Goal: Ask a question

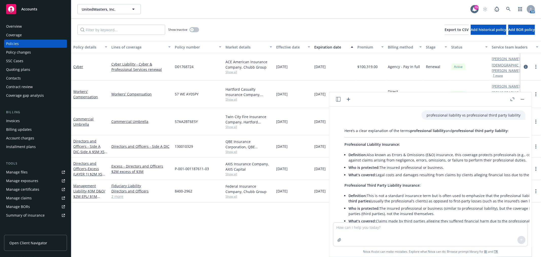
scroll to position [192, 4]
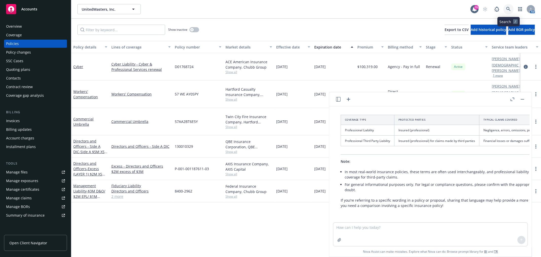
click at [513, 8] on link at bounding box center [509, 9] width 10 height 10
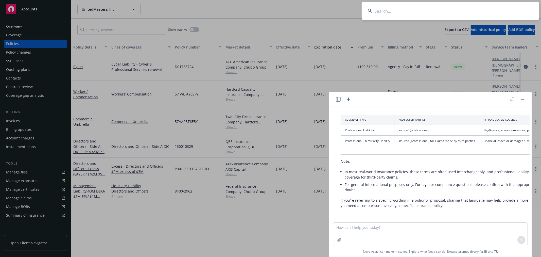
click at [523, 100] on button "button" at bounding box center [523, 99] width 6 height 6
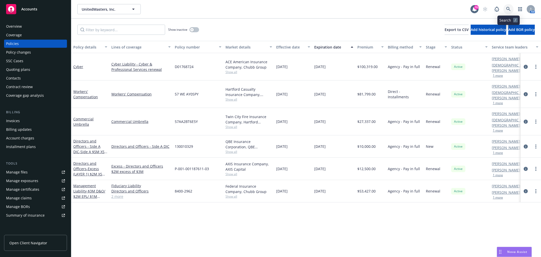
click at [506, 7] on link at bounding box center [509, 9] width 10 height 10
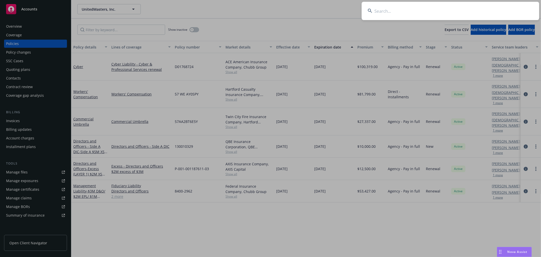
click at [422, 11] on input at bounding box center [451, 11] width 178 height 18
type input "D02302251"
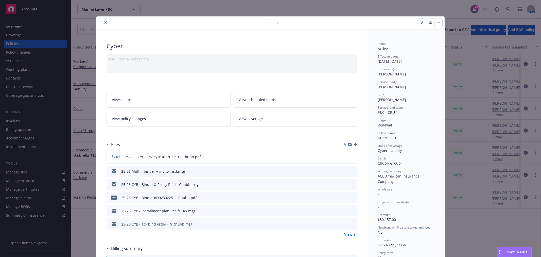
click at [104, 23] on icon "close" at bounding box center [105, 22] width 3 height 3
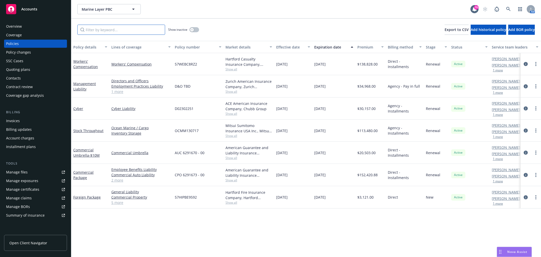
click at [103, 32] on input "Filter by keyword..." at bounding box center [121, 30] width 88 height 10
paste input "D02302251"
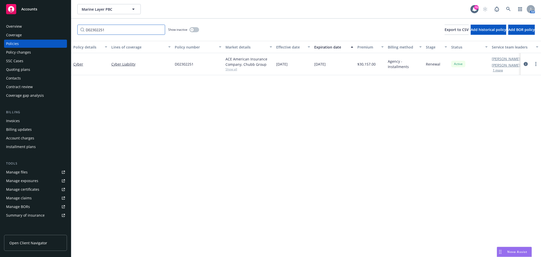
drag, startPoint x: 107, startPoint y: 32, endPoint x: 64, endPoint y: 33, distance: 43.4
click at [64, 33] on div "Accounts Overview Coverage Policies Policy changes SSC Cases Quoting plans Cont…" at bounding box center [270, 128] width 541 height 257
paste input "064404894"
type input "064404894"
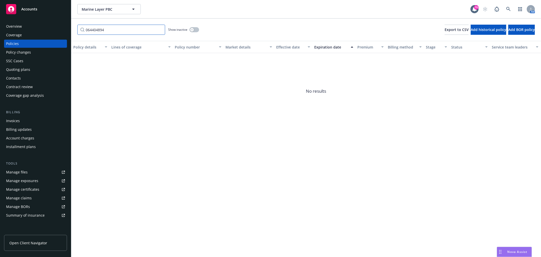
drag, startPoint x: 109, startPoint y: 30, endPoint x: 76, endPoint y: 30, distance: 33.5
click at [76, 30] on div "064404894 Show inactive Export to CSV Add historical policy Add BOR policy" at bounding box center [306, 30] width 470 height 22
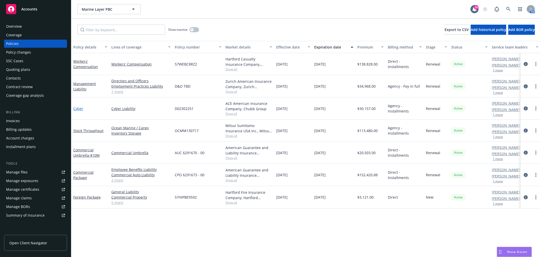
click at [78, 106] on link "Cyber" at bounding box center [78, 108] width 10 height 5
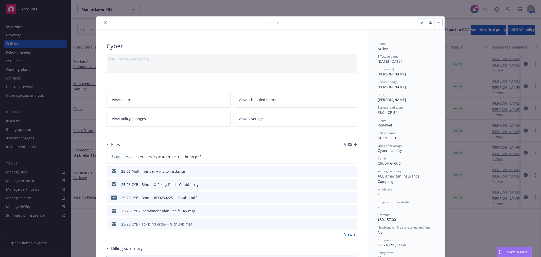
click at [104, 23] on icon "close" at bounding box center [105, 22] width 3 height 3
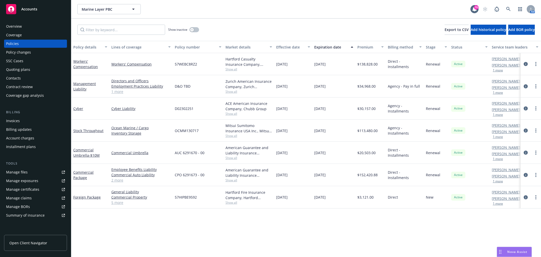
click at [37, 173] on link "Manage files" at bounding box center [35, 172] width 63 height 8
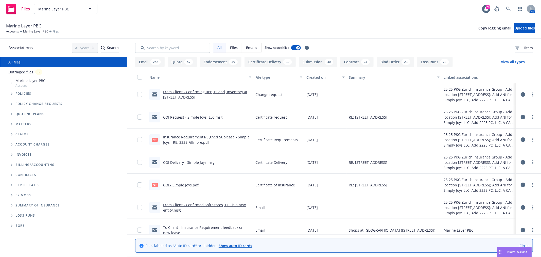
click at [22, 74] on link "Untriaged files" at bounding box center [20, 71] width 25 height 5
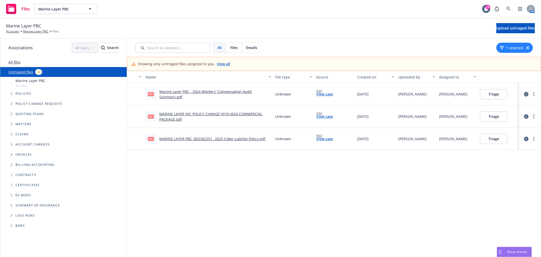
click at [222, 176] on div "Name File type Source Created on Uploaded by Assigned to pdf Marine Layer PBC -…" at bounding box center [334, 164] width 414 height 186
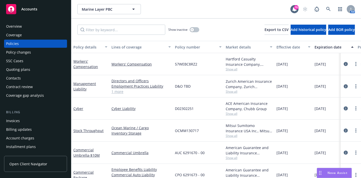
scroll to position [191, 4]
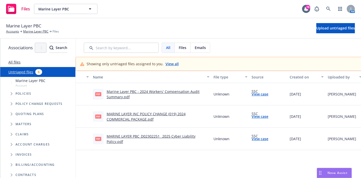
click at [165, 14] on div "Files Marine Layer PBC Marine Layer PBC 78 AM" at bounding box center [180, 9] width 361 height 18
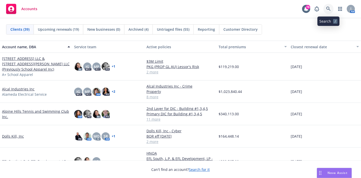
click at [328, 9] on icon at bounding box center [328, 9] width 5 height 5
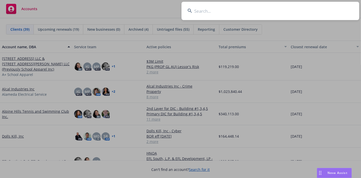
click at [239, 15] on input at bounding box center [270, 11] width 178 height 18
type input "s"
click at [332, 171] on span "Nova Assist" at bounding box center [337, 173] width 20 height 4
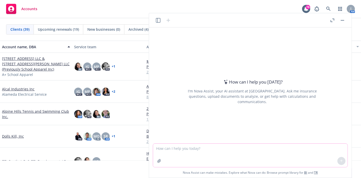
click at [288, 155] on textarea at bounding box center [250, 155] width 194 height 23
type textarea "Do you know how to create statement of values spreadsheet?"
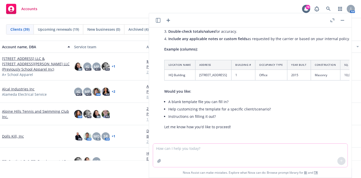
scroll to position [173, 0]
click at [329, 9] on icon at bounding box center [328, 9] width 5 height 5
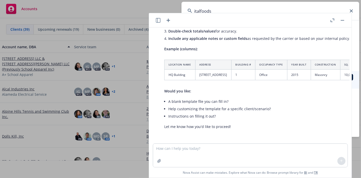
type input "italfoods"
click at [221, 9] on input "italfoods" at bounding box center [270, 11] width 178 height 18
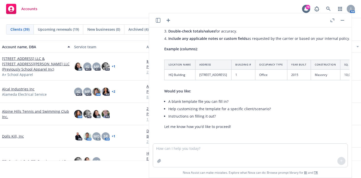
click at [343, 20] on rect "button" at bounding box center [343, 20] width 4 height 1
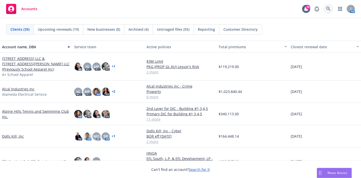
click at [329, 10] on icon at bounding box center [328, 9] width 4 height 4
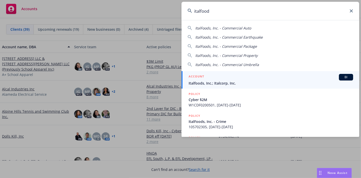
type input "italfood"
click at [220, 80] on span "Italfoods, Inc.; Italcorp, Inc." at bounding box center [271, 82] width 164 height 5
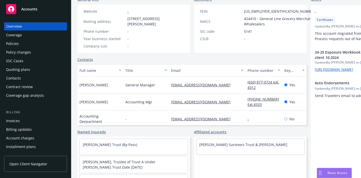
scroll to position [93, 0]
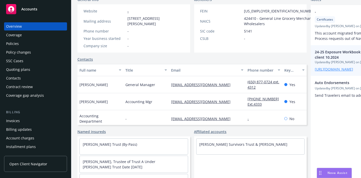
click at [315, 72] on link "[URL][DOMAIN_NAME]" at bounding box center [334, 69] width 38 height 5
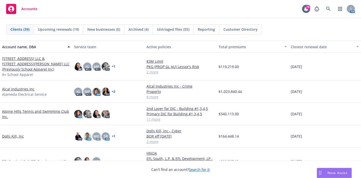
click at [334, 173] on span "Nova Assist" at bounding box center [337, 173] width 20 height 4
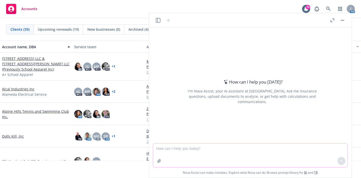
click at [256, 150] on textarea at bounding box center [250, 155] width 194 height 23
type textarea "I"
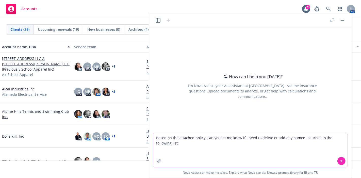
paste textarea "064404894"
drag, startPoint x: 179, startPoint y: 157, endPoint x: 153, endPoint y: 154, distance: 26.5
click at [153, 154] on textarea "Based on the attached policy, can you let me know if I need to delete or add an…" at bounding box center [250, 150] width 194 height 34
paste textarea "Italfoods, Inc. 401(K) Plan Italcorp, Inc. Italfoods, Inc. Georgette Guerra Sur…"
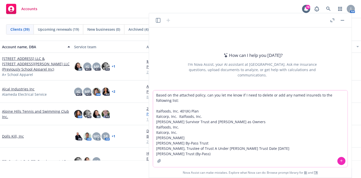
drag, startPoint x: 214, startPoint y: 154, endPoint x: 148, endPoint y: 114, distance: 77.2
click at [148, 114] on body "Accounts 78 AM Clients (39) Upcoming renewals (19) New businesses (0) Archived …" at bounding box center [180, 89] width 361 height 178
click at [214, 157] on textarea "Based on the attached policy, can you let me know if I need to delete or add an…" at bounding box center [250, 128] width 194 height 77
type textarea "Based on the attached policy, can you let me know if I need to delete or add an…"
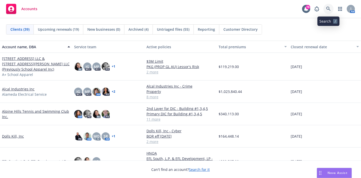
click at [332, 11] on link at bounding box center [328, 9] width 10 height 10
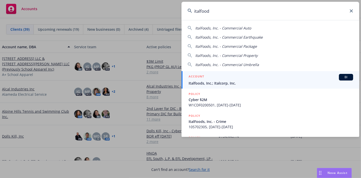
type input "italfood"
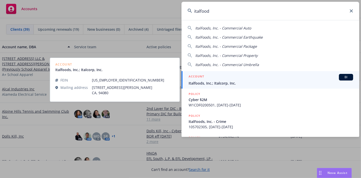
click at [240, 81] on span "Italfoods, Inc.; Italcorp, Inc." at bounding box center [271, 82] width 164 height 5
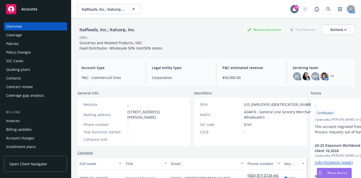
click at [17, 45] on div "Policies" at bounding box center [12, 44] width 13 height 8
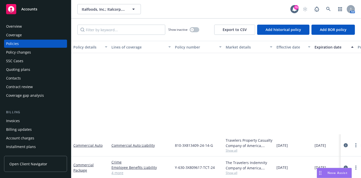
scroll to position [136, 0]
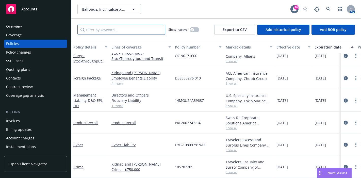
click at [100, 27] on input "Filter by keyword..." at bounding box center [121, 30] width 88 height 10
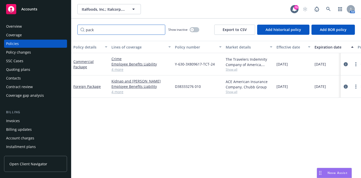
scroll to position [0, 0]
type input "pack"
click at [115, 68] on link "4 more" at bounding box center [140, 69] width 59 height 5
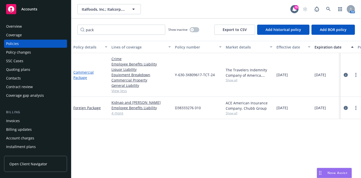
click at [80, 75] on link "Commercial Package" at bounding box center [83, 75] width 20 height 10
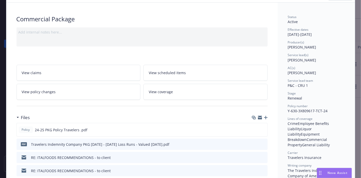
scroll to position [28, 0]
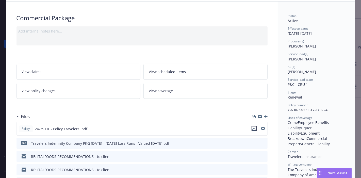
click at [252, 128] on icon "download file" at bounding box center [254, 128] width 4 height 4
click at [334, 174] on span "Nova Assist" at bounding box center [337, 173] width 20 height 4
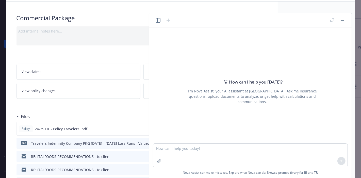
click at [155, 21] on div at bounding box center [163, 20] width 16 height 6
click at [157, 21] on icon "button" at bounding box center [158, 20] width 5 height 5
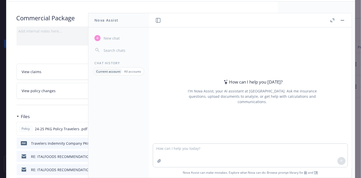
click at [333, 20] on icon "button" at bounding box center [332, 21] width 4 height 4
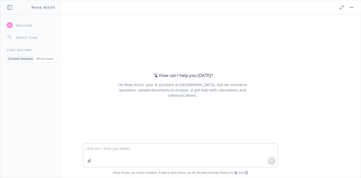
click at [23, 59] on p "Current account" at bounding box center [20, 58] width 24 height 4
click at [46, 59] on p "All accounts" at bounding box center [44, 58] width 17 height 4
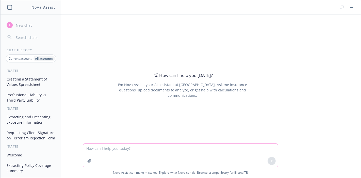
click at [122, 148] on textarea at bounding box center [180, 155] width 194 height 23
type textarea "Can you extract all the named insureds in this policy?"
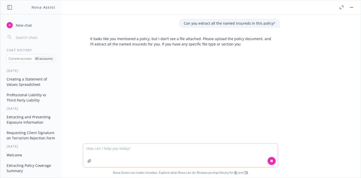
click at [88, 163] on button "button" at bounding box center [89, 161] width 8 height 8
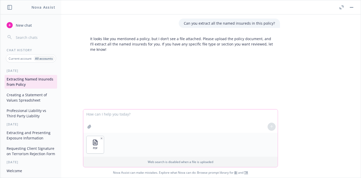
click at [85, 123] on button "button" at bounding box center [89, 127] width 8 height 8
click at [111, 120] on textarea at bounding box center [180, 120] width 194 height 23
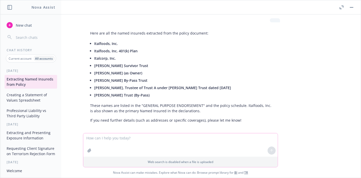
scroll to position [62, 0]
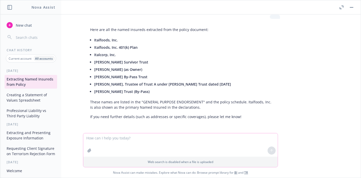
paste textarea "Italfoods, Inc. 401(K) Plan Italcorp, Inc. Italfoods, Inc. [PERSON_NAME] Surviv…"
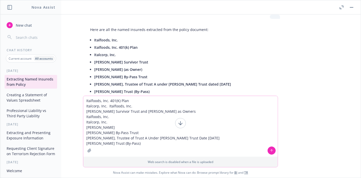
click at [87, 97] on textarea "Italfoods, Inc. 401(K) Plan Italcorp, Inc. Italfoods, Inc. [PERSON_NAME] Surviv…" at bounding box center [180, 126] width 194 height 61
drag, startPoint x: 127, startPoint y: 100, endPoint x: 79, endPoint y: 106, distance: 49.1
click at [79, 106] on div "Can you extract all the named insureds in this policy? It looks like you mentio…" at bounding box center [180, 95] width 360 height 163
click at [132, 104] on textarea "Italfoods, Inc. 401(K) Plan Italcorp, Inc. Italfoods, Inc. [PERSON_NAME] Surviv…" at bounding box center [180, 126] width 194 height 61
drag, startPoint x: 129, startPoint y: 98, endPoint x: 84, endPoint y: 102, distance: 44.8
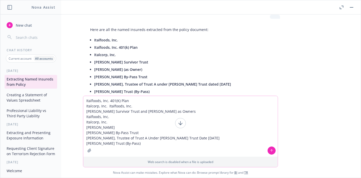
click at [84, 102] on textarea "Italfoods, Inc. 401(K) Plan Italcorp, Inc. Italfoods, Inc. [PERSON_NAME] Surviv…" at bounding box center [180, 126] width 194 height 61
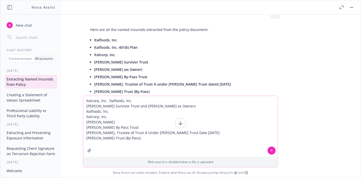
drag, startPoint x: 129, startPoint y: 105, endPoint x: 85, endPoint y: 105, distance: 44.4
click at [85, 105] on textarea "Italcorp, Inc. Italfoods, Inc. [PERSON_NAME] Survivor Trust and [PERSON_NAME] a…" at bounding box center [180, 126] width 194 height 61
drag, startPoint x: 132, startPoint y: 107, endPoint x: 74, endPoint y: 99, distance: 58.4
click at [74, 99] on div "Can you extract all the named insureds in this policy? It looks like you mentio…" at bounding box center [180, 95] width 360 height 163
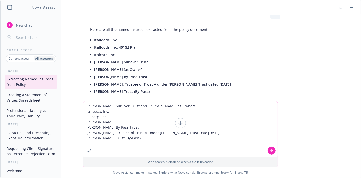
drag, startPoint x: 109, startPoint y: 115, endPoint x: 82, endPoint y: 119, distance: 26.9
click at [82, 119] on div "Can you extract all the named insureds in this policy? It looks like you mentio…" at bounding box center [180, 95] width 360 height 163
drag, startPoint x: 108, startPoint y: 122, endPoint x: 83, endPoint y: 118, distance: 25.2
click at [83, 118] on div "Can you extract all the named insureds in this policy? It looks like you mentio…" at bounding box center [180, 95] width 360 height 163
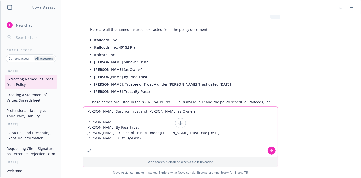
drag, startPoint x: 119, startPoint y: 127, endPoint x: 84, endPoint y: 127, distance: 35.5
click at [84, 127] on textarea "[PERSON_NAME] Survivor Trust and [PERSON_NAME] as Owners [PERSON_NAME] [PERSON_…" at bounding box center [180, 132] width 194 height 50
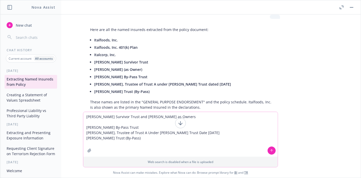
drag, startPoint x: 135, startPoint y: 132, endPoint x: 86, endPoint y: 132, distance: 49.0
click at [86, 132] on textarea "[PERSON_NAME] Survivor Trust and [PERSON_NAME] as Owners [PERSON_NAME] By-Pass …" at bounding box center [180, 134] width 194 height 45
drag, startPoint x: 208, startPoint y: 138, endPoint x: 79, endPoint y: 138, distance: 128.9
click at [79, 138] on div "Can you extract all the named insureds in this policy? It looks like you mentio…" at bounding box center [180, 95] width 360 height 163
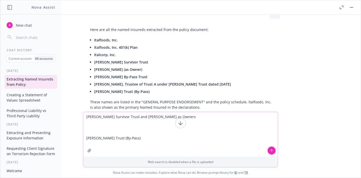
drag, startPoint x: 147, startPoint y: 142, endPoint x: 79, endPoint y: 141, distance: 68.5
click at [79, 141] on div "Can you extract all the named insureds in this policy? It looks like you mentio…" at bounding box center [180, 95] width 360 height 163
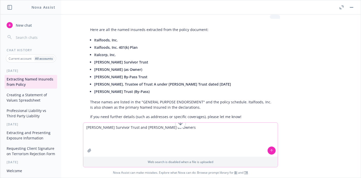
drag, startPoint x: 198, startPoint y: 130, endPoint x: 141, endPoint y: 134, distance: 57.7
click at [141, 134] on textarea "[PERSON_NAME] Survivor Trust and [PERSON_NAME] as Owners" at bounding box center [180, 140] width 194 height 34
type textarea "[PERSON_NAME] Survivor Trust"
drag, startPoint x: 148, startPoint y: 131, endPoint x: 68, endPoint y: 135, distance: 79.8
click at [68, 135] on div "Can you extract all the named insureds in this policy? It looks like you mentio…" at bounding box center [180, 95] width 360 height 163
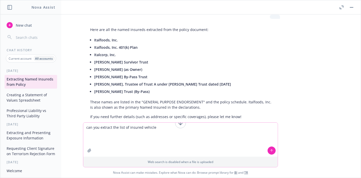
type textarea "can you extract the list of insured vehicles"
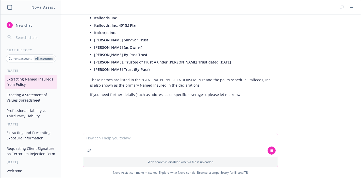
scroll to position [86, 0]
